Goal: Task Accomplishment & Management: Complete application form

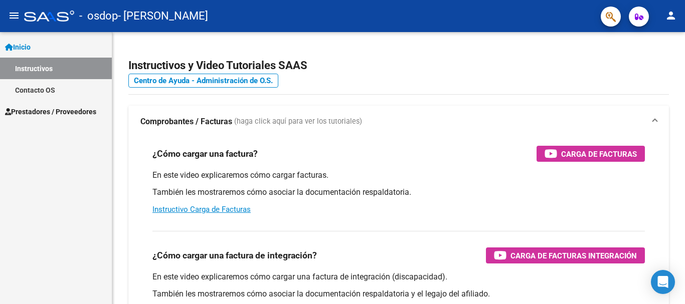
click at [43, 109] on span "Prestadores / Proveedores" at bounding box center [50, 111] width 91 height 11
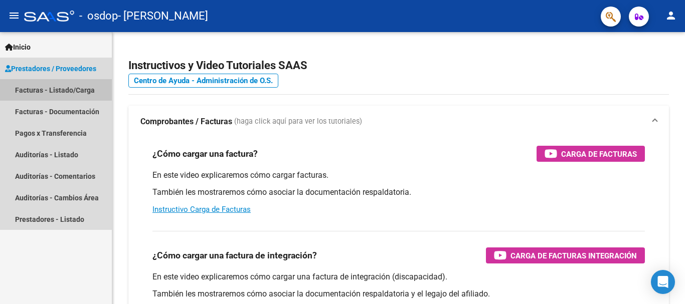
click at [51, 85] on link "Facturas - Listado/Carga" at bounding box center [56, 90] width 112 height 22
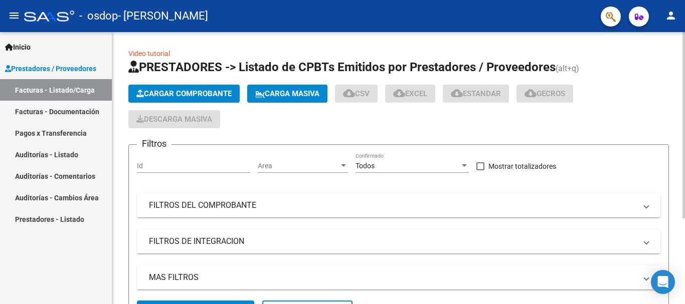
click at [208, 93] on span "Cargar Comprobante" at bounding box center [183, 93] width 95 height 9
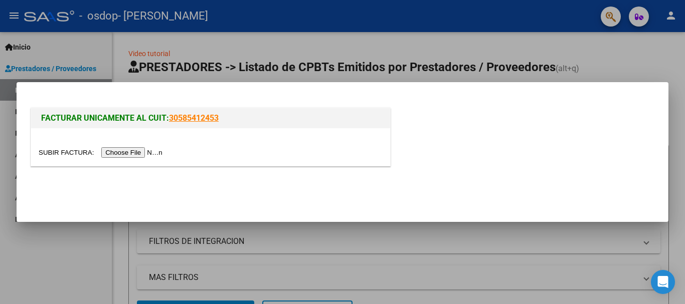
click at [140, 153] on input "file" at bounding box center [102, 152] width 127 height 11
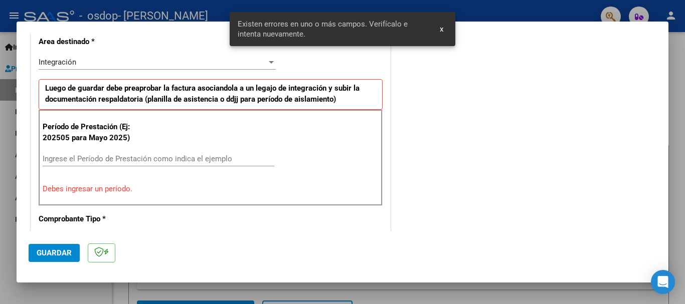
scroll to position [250, 0]
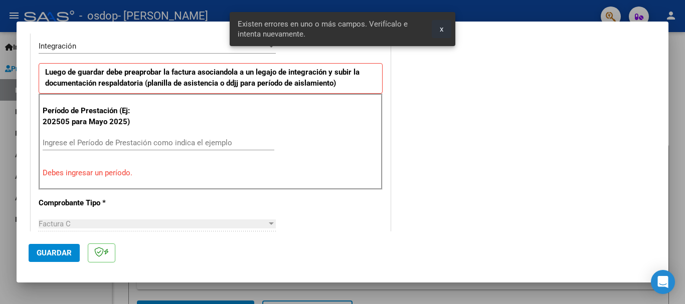
click at [440, 31] on span "x" at bounding box center [442, 29] width 4 height 9
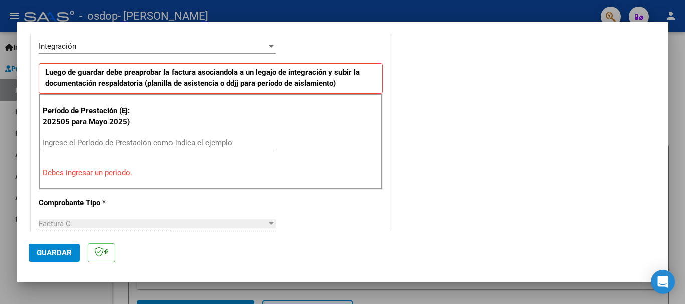
scroll to position [300, 0]
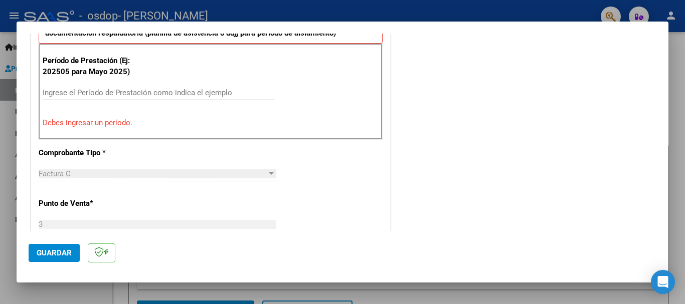
click at [146, 92] on input "Ingrese el Período de Prestación como indica el ejemplo" at bounding box center [159, 92] width 232 height 9
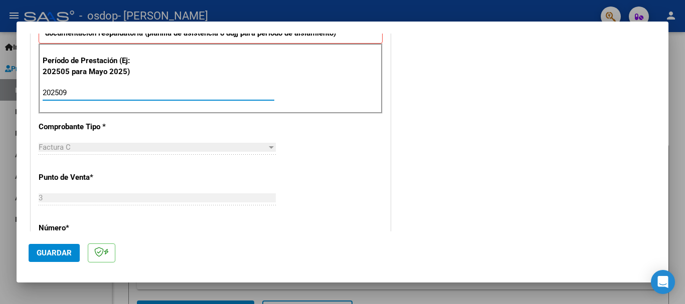
type input "202509"
click at [52, 251] on span "Guardar" at bounding box center [54, 253] width 35 height 9
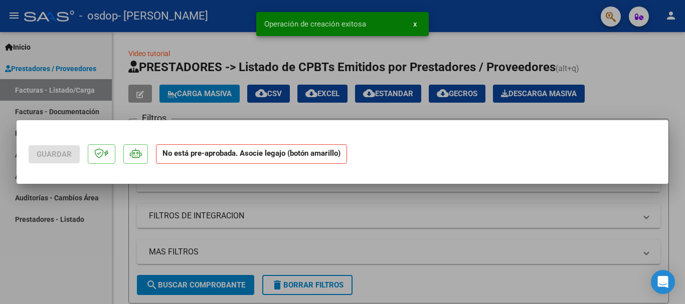
scroll to position [0, 0]
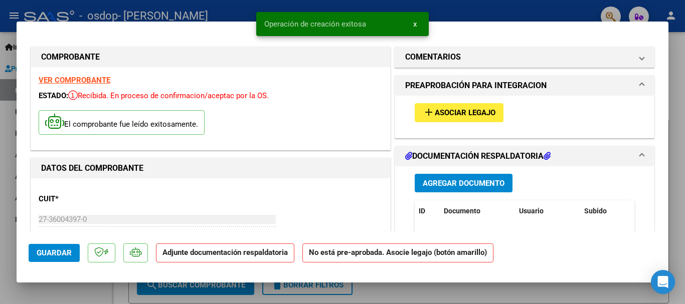
click at [423, 115] on mat-icon "add" at bounding box center [429, 112] width 12 height 12
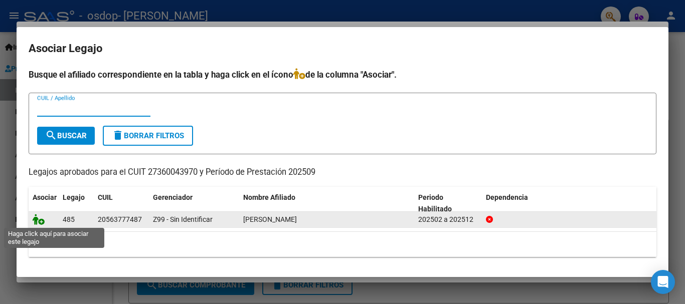
click at [41, 220] on icon at bounding box center [39, 219] width 12 height 11
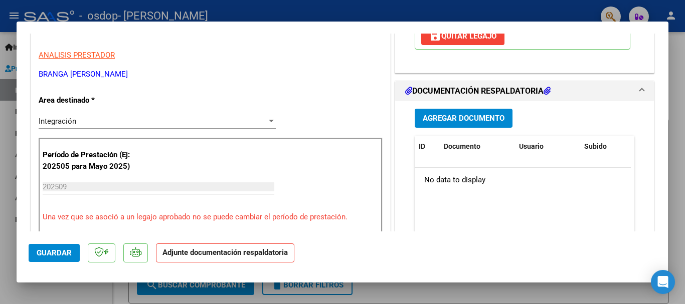
scroll to position [201, 0]
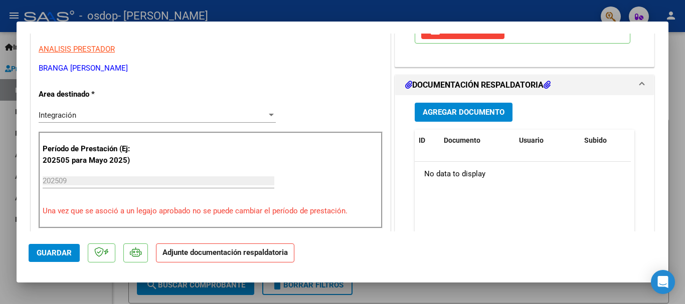
click at [451, 114] on span "Agregar Documento" at bounding box center [464, 112] width 82 height 9
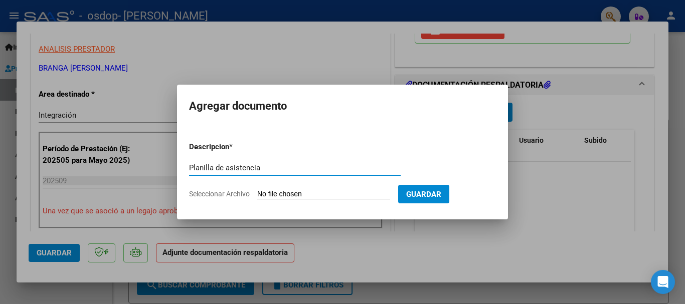
type input "Planilla de asistencia"
click at [320, 194] on input "Seleccionar Archivo" at bounding box center [323, 195] width 133 height 10
type input "C:\fakepath\Asistencia [PERSON_NAME] 09 2025.pdf"
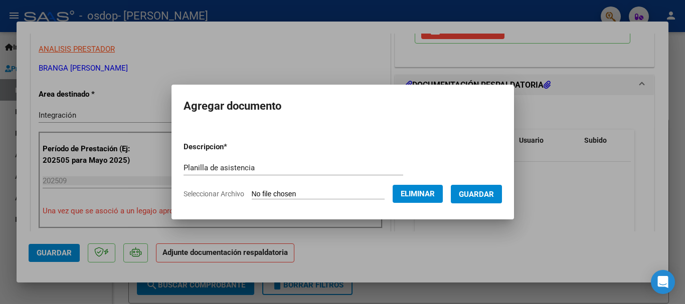
click at [421, 191] on span "Eliminar" at bounding box center [418, 193] width 34 height 9
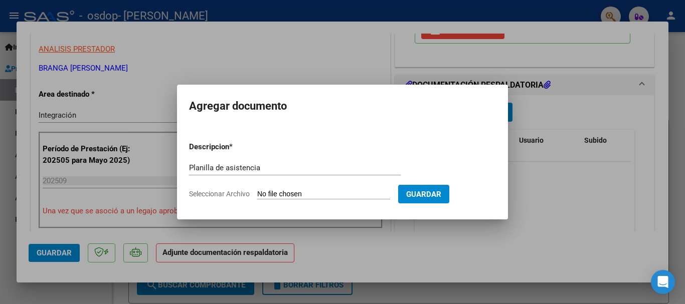
click at [350, 193] on input "Seleccionar Archivo" at bounding box center [323, 195] width 133 height 10
type input "C:\fakepath\Asistencia [PERSON_NAME] 09 2025.pdf"
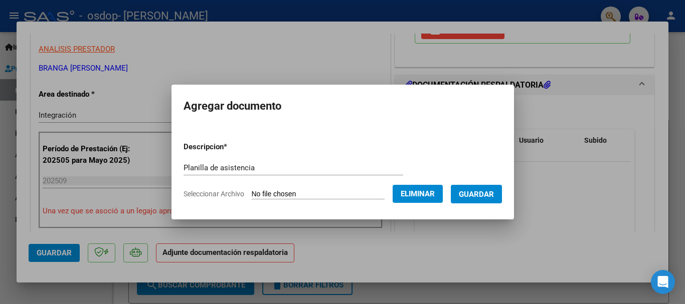
click at [502, 204] on form "Descripcion * Planilla de asistencia Escriba aquí una descripcion Seleccionar A…" at bounding box center [342, 170] width 318 height 73
click at [494, 195] on span "Guardar" at bounding box center [476, 194] width 35 height 9
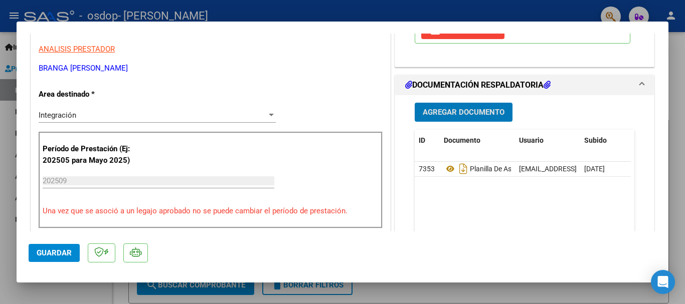
click at [59, 253] on span "Guardar" at bounding box center [54, 253] width 35 height 9
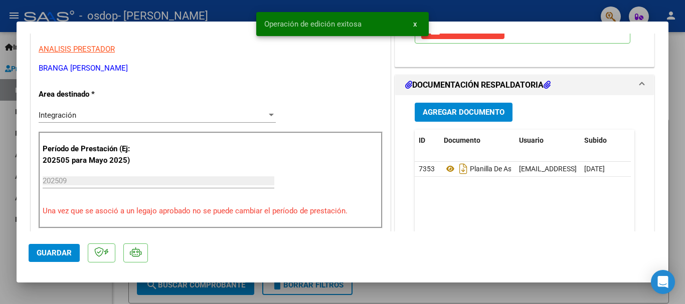
click at [391, 292] on div at bounding box center [342, 152] width 685 height 304
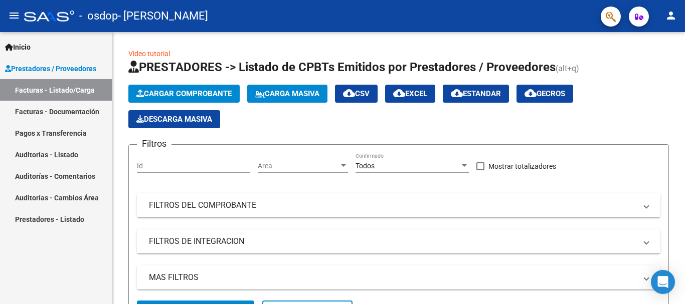
click at [73, 110] on link "Facturas - Documentación" at bounding box center [56, 112] width 112 height 22
